Goal: Task Accomplishment & Management: Manage account settings

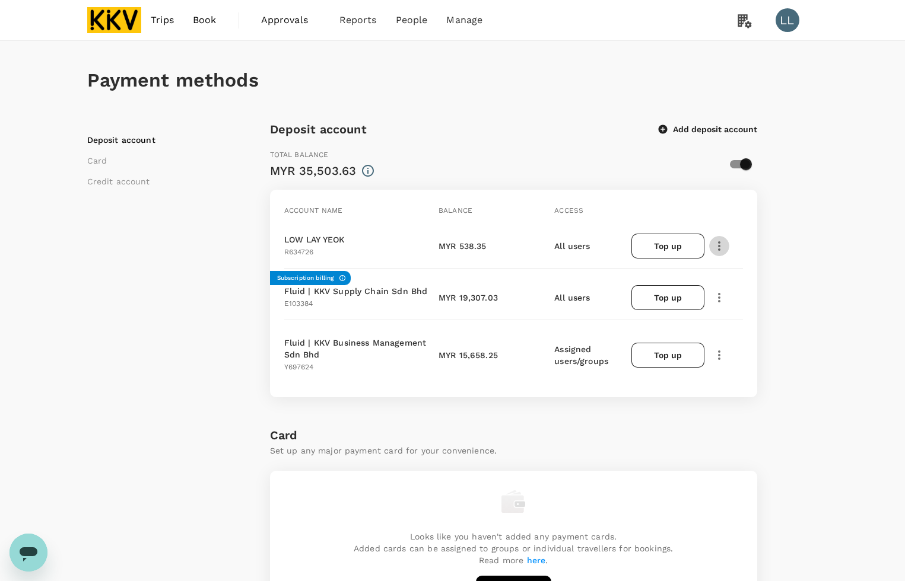
click at [719, 246] on icon "button" at bounding box center [719, 246] width 14 height 14
click at [759, 330] on span "View transactions" at bounding box center [789, 327] width 142 height 14
click at [858, 351] on div "Payment methods Deposit account Card Credit account Deposit account Add deposit…" at bounding box center [452, 559] width 905 height 1036
click at [816, 322] on div "Deposit account Card Credit account Deposit account Add deposit account Total b…" at bounding box center [452, 589] width 731 height 938
click at [721, 348] on icon "button" at bounding box center [719, 355] width 14 height 14
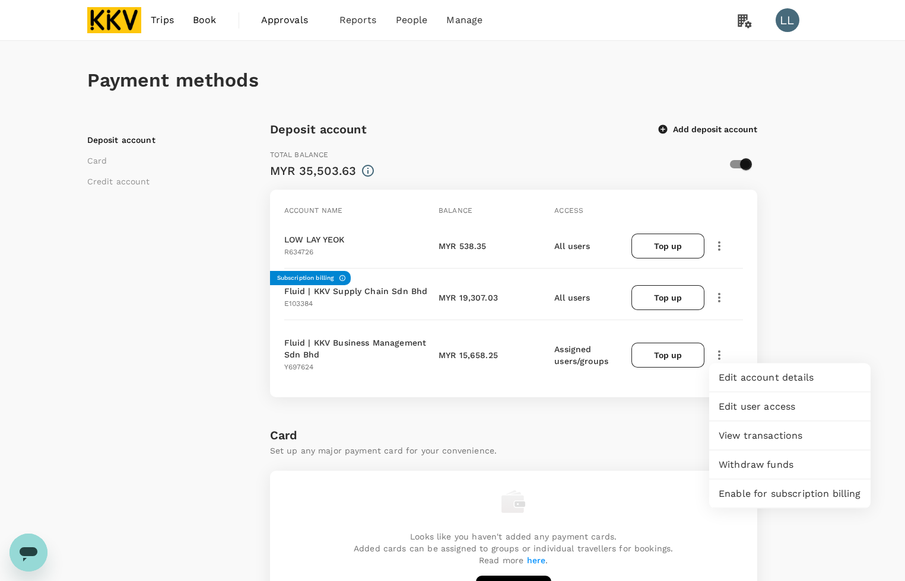
click at [758, 435] on span "View transactions" at bounding box center [789, 436] width 142 height 14
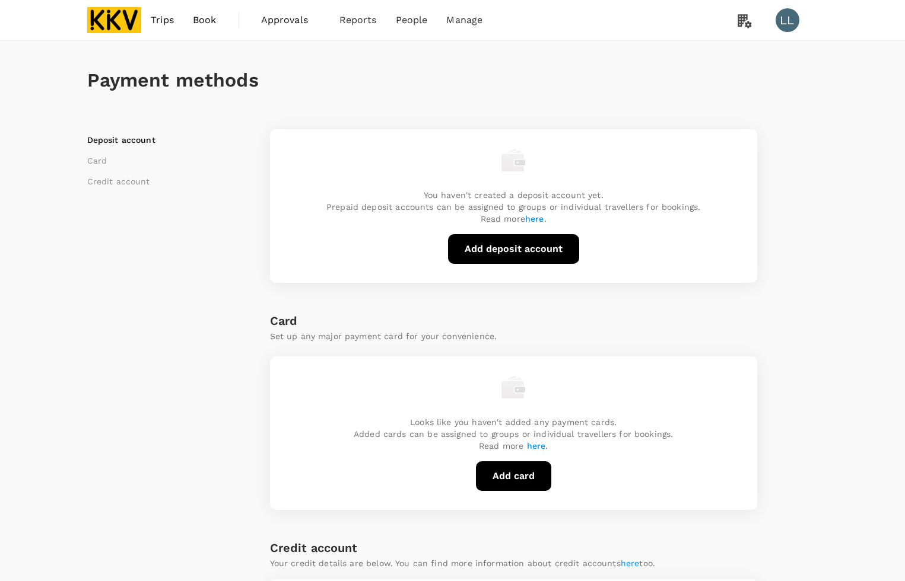
click at [811, 254] on div "Deposit account Card Credit account You haven't created a deposit account yet. …" at bounding box center [452, 531] width 731 height 823
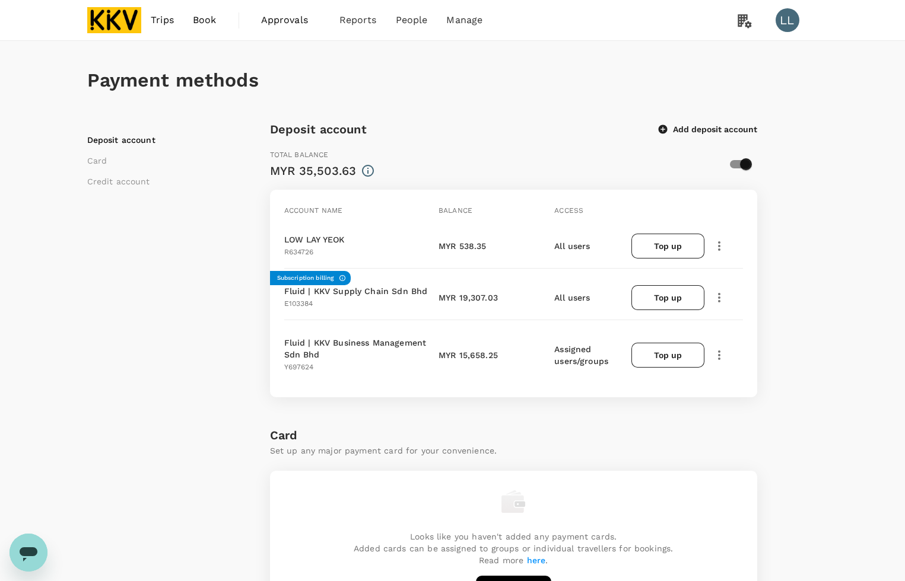
click at [801, 325] on div "Deposit account Card Credit account Deposit account Add deposit account Total b…" at bounding box center [452, 589] width 731 height 938
drag, startPoint x: 872, startPoint y: 319, endPoint x: 843, endPoint y: 325, distance: 29.8
click at [870, 318] on div "Payment methods Deposit account Card Credit account Deposit account Add deposit…" at bounding box center [452, 559] width 905 height 1036
click at [714, 350] on icon "button" at bounding box center [719, 355] width 14 height 14
click at [835, 254] on div "Payment methods Deposit account Card Credit account Deposit account Add deposit…" at bounding box center [452, 559] width 905 height 1036
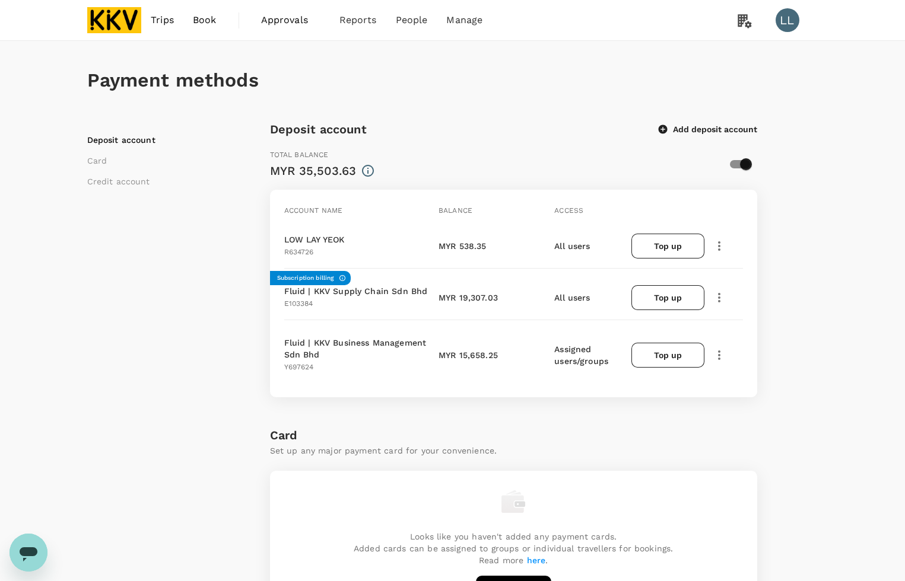
click at [718, 245] on icon "button" at bounding box center [719, 246] width 14 height 14
click at [730, 328] on span "View transactions" at bounding box center [789, 327] width 142 height 14
